Goal: Find specific page/section

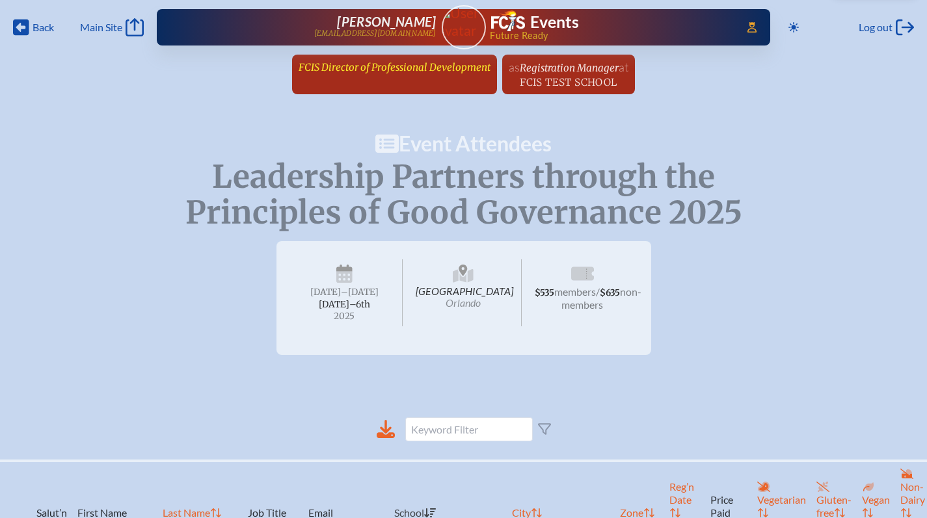
click at [352, 62] on span "FCIS Director of Professional Development" at bounding box center [395, 67] width 192 height 12
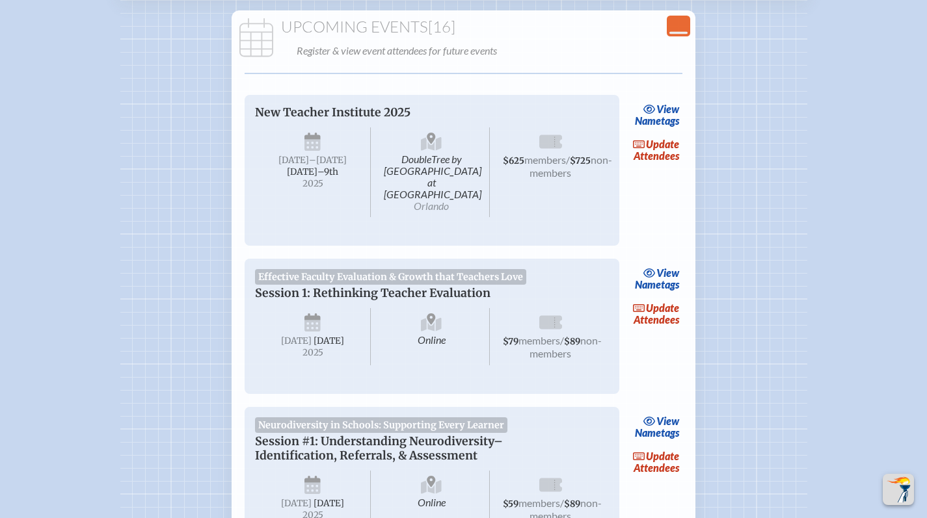
scroll to position [357, 0]
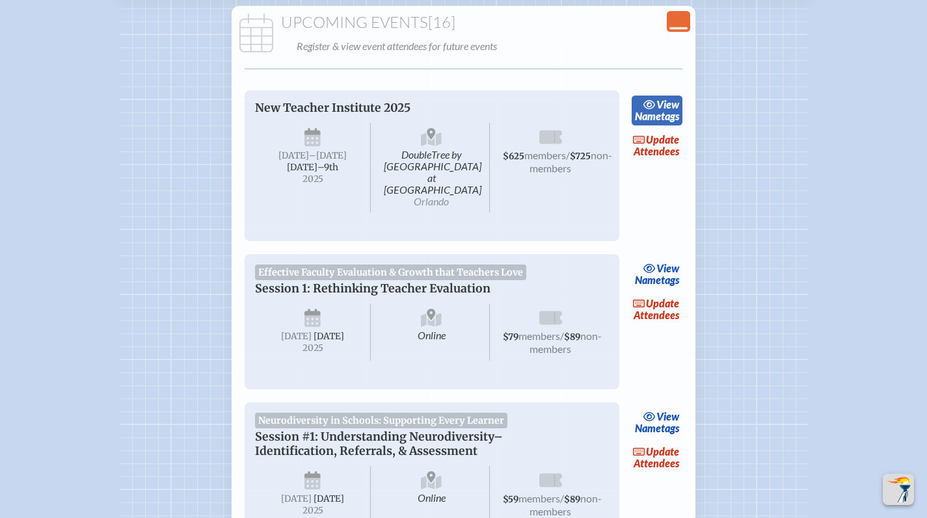
click at [635, 109] on link "view Nametags" at bounding box center [657, 111] width 51 height 30
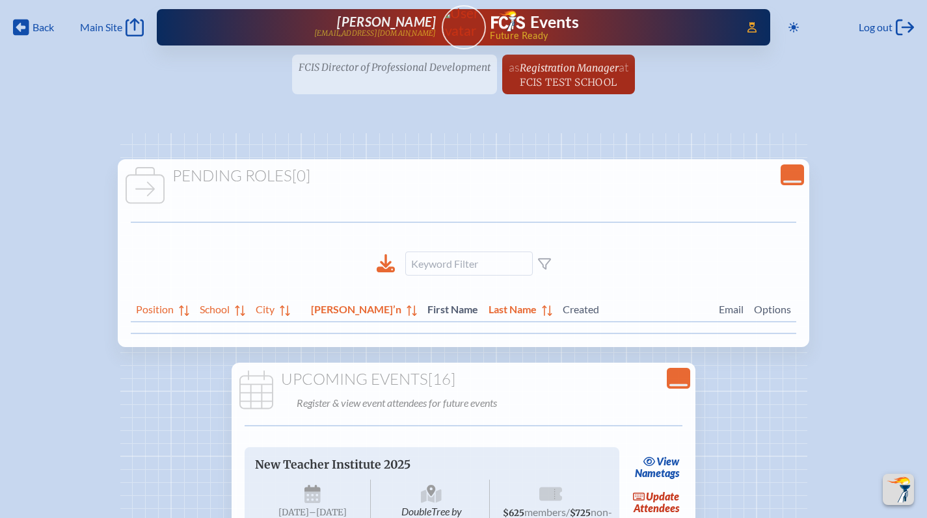
scroll to position [357, 0]
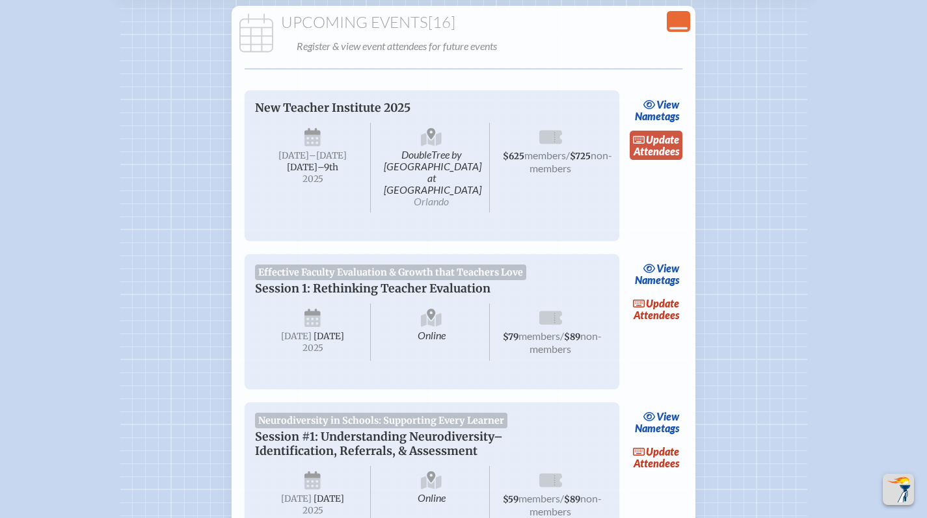
click at [652, 155] on link "update Attendees" at bounding box center [656, 146] width 53 height 30
